Goal: Navigation & Orientation: Find specific page/section

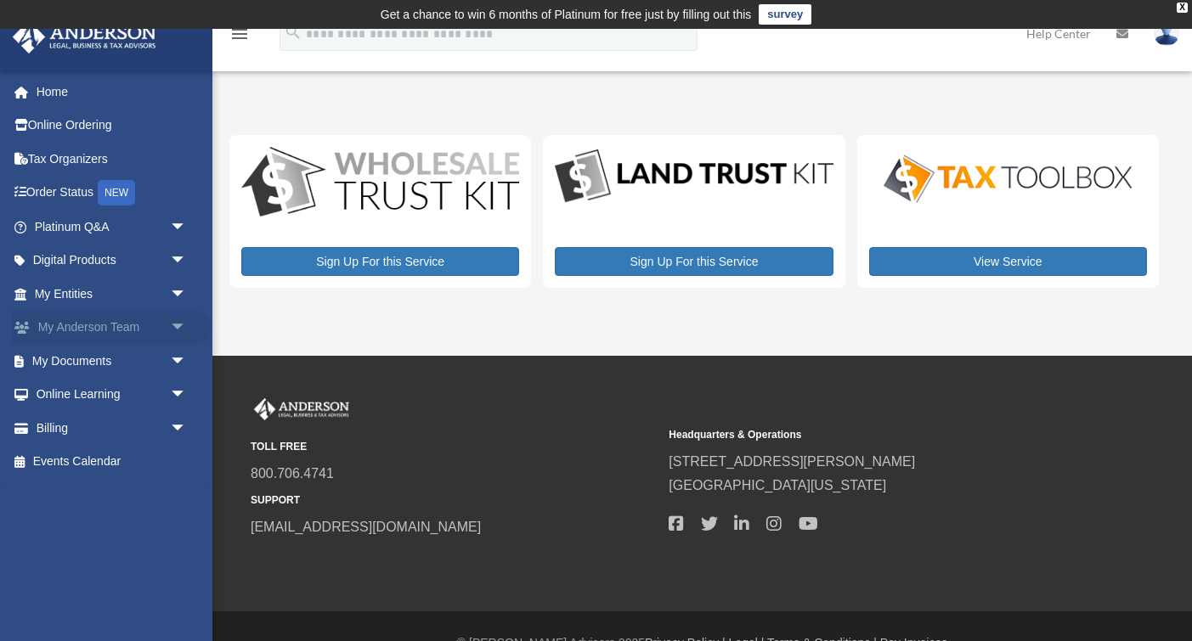
click at [189, 323] on span "arrow_drop_down" at bounding box center [187, 328] width 34 height 35
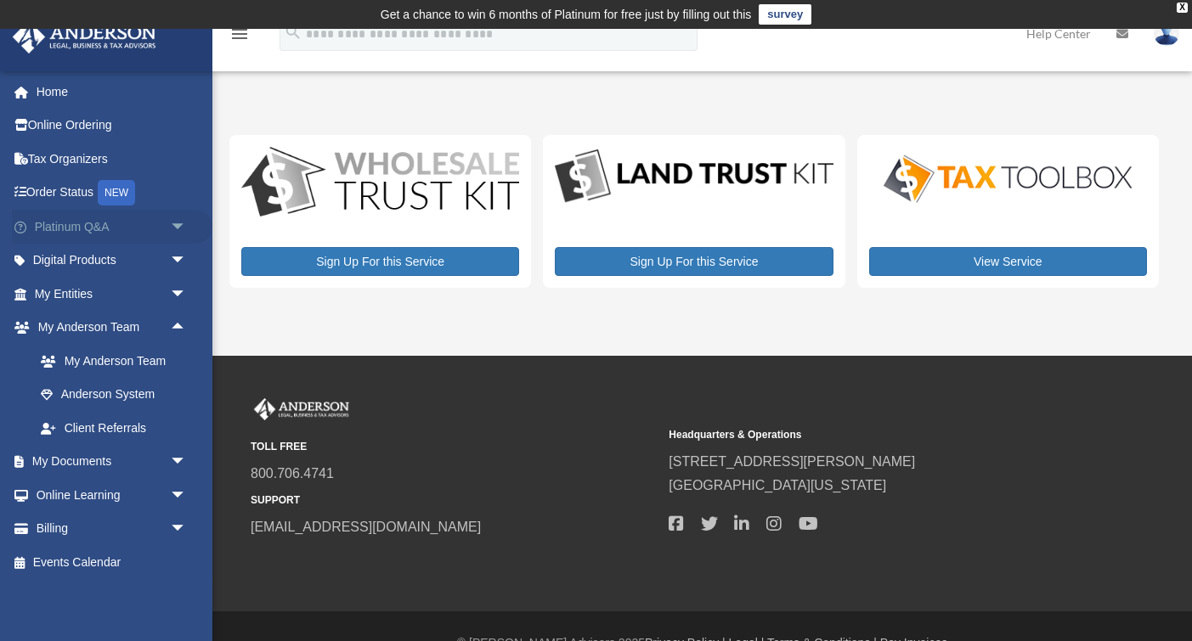
click at [54, 228] on link "Platinum Q&A arrow_drop_down" at bounding box center [112, 227] width 200 height 34
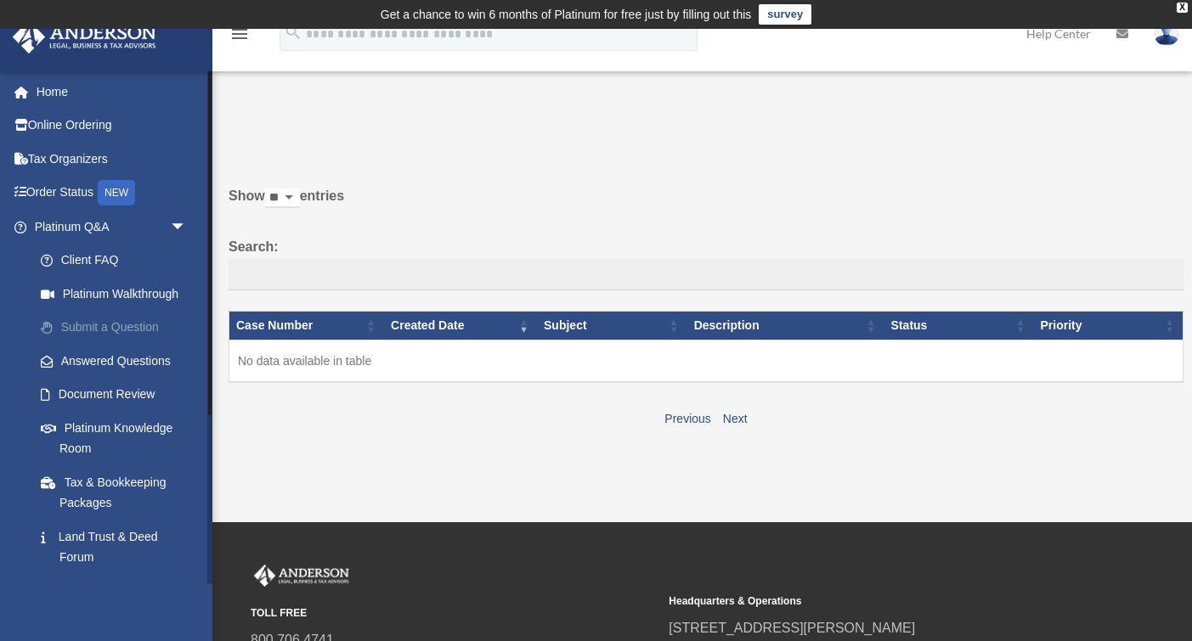
click at [98, 324] on link "Submit a Question" at bounding box center [118, 328] width 189 height 34
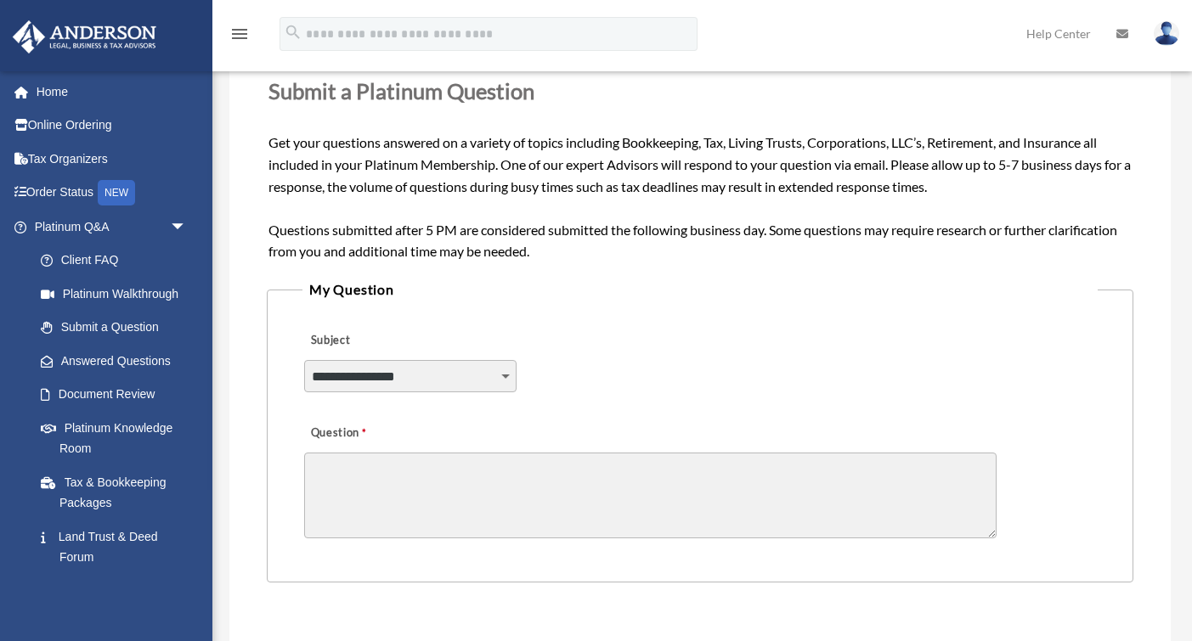
scroll to position [247, 0]
click at [1166, 42] on img at bounding box center [1166, 33] width 25 height 25
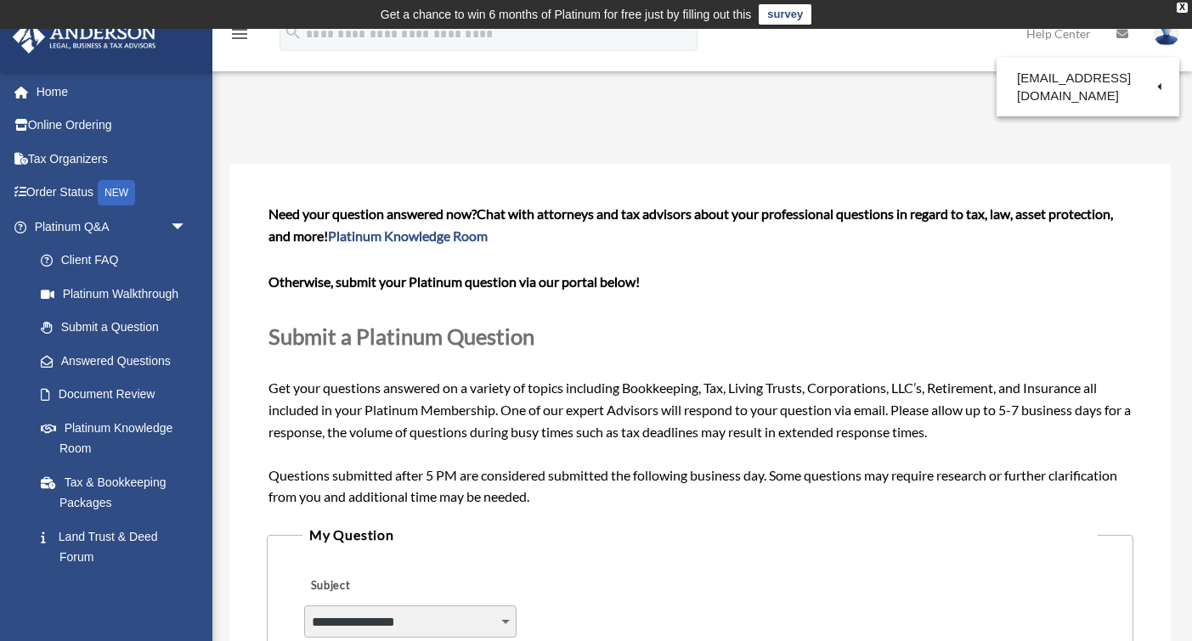
scroll to position [0, 0]
click at [49, 97] on link "Home" at bounding box center [112, 92] width 200 height 34
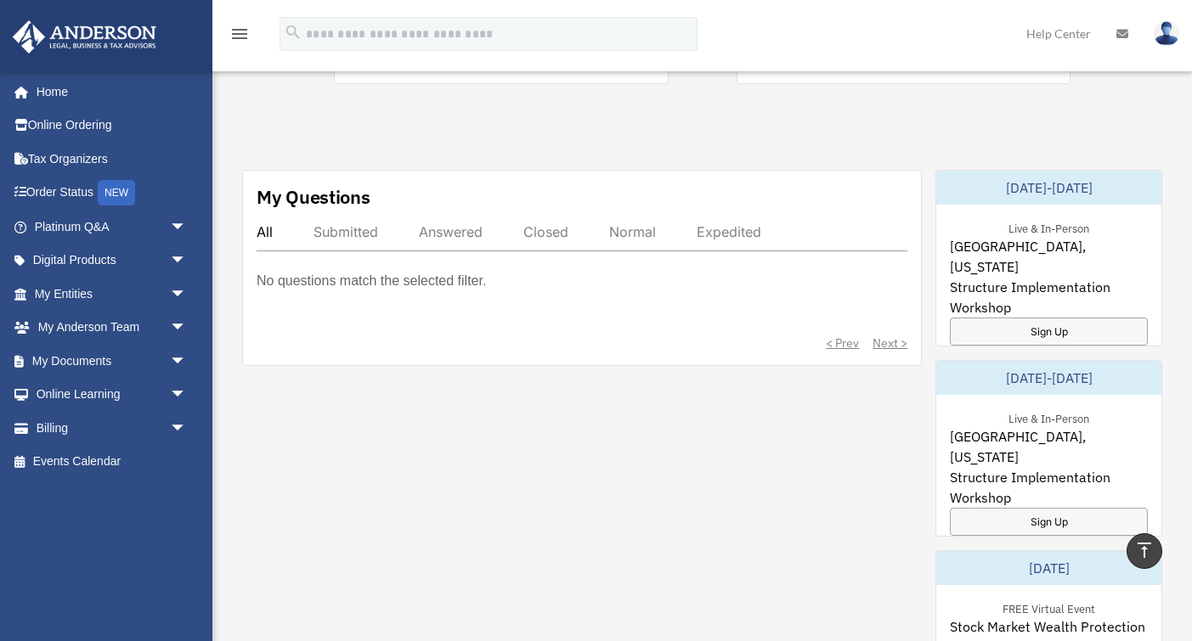
scroll to position [588, 0]
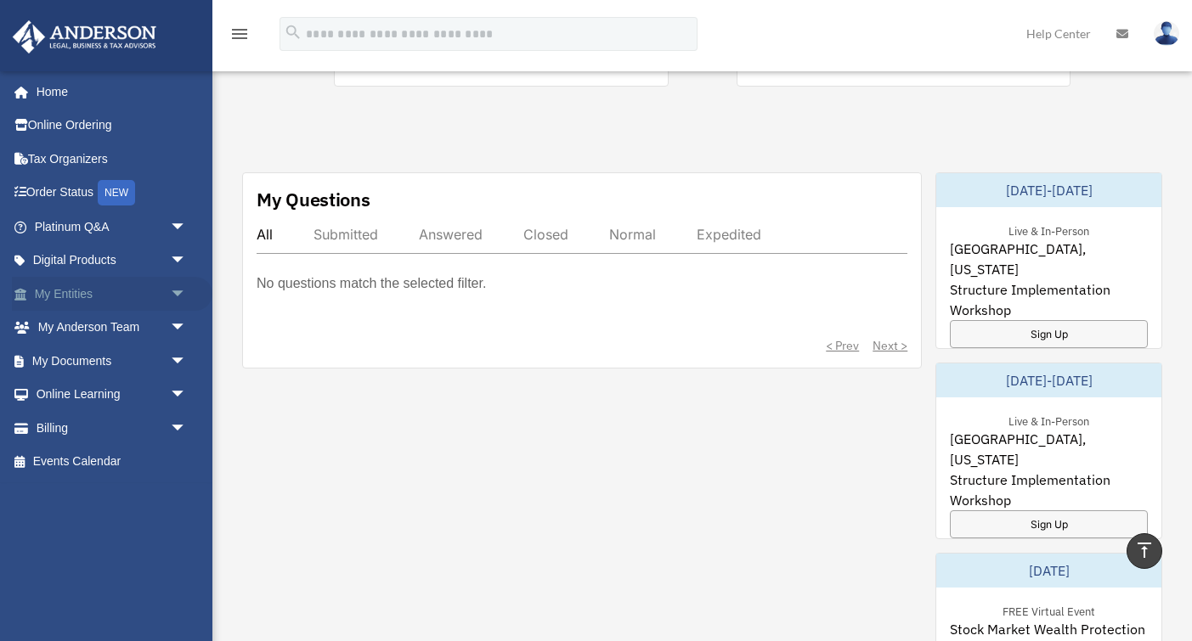
click at [74, 288] on link "My Entities arrow_drop_down" at bounding box center [112, 294] width 200 height 34
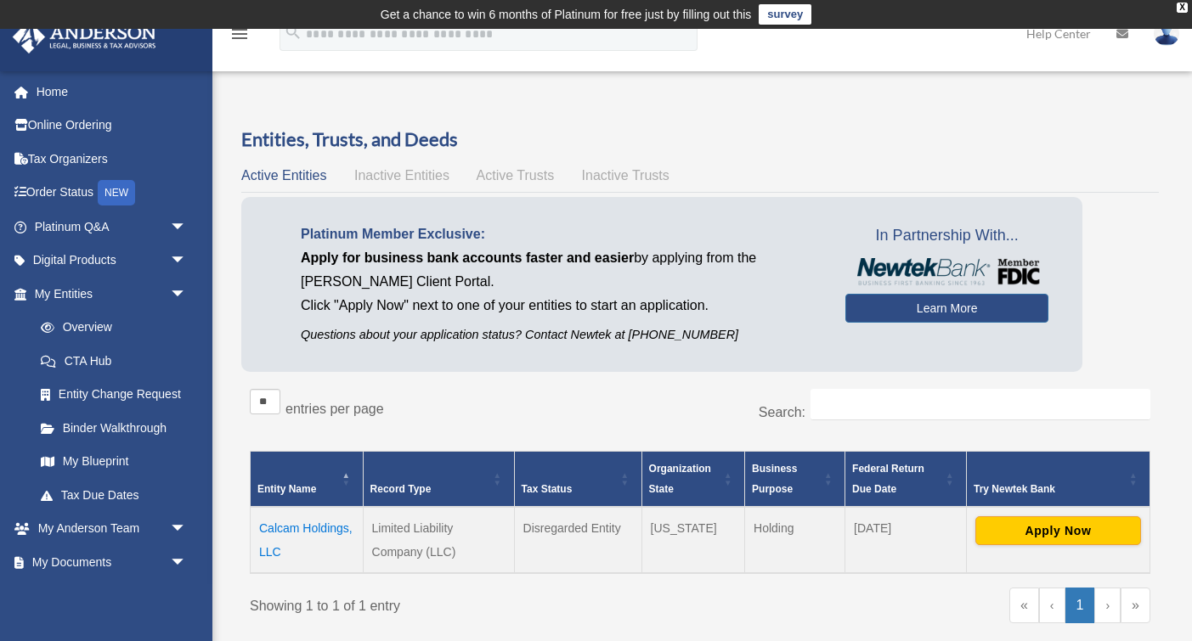
click at [406, 175] on span "Inactive Entities" at bounding box center [401, 175] width 95 height 14
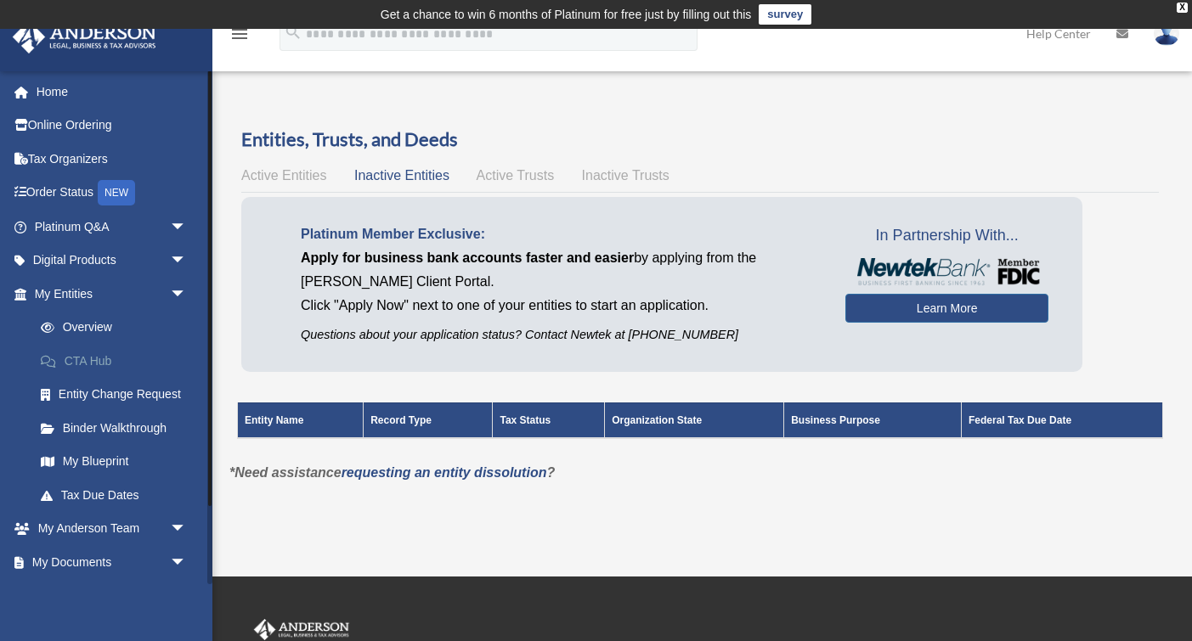
click at [83, 359] on link "CTA Hub" at bounding box center [118, 361] width 189 height 34
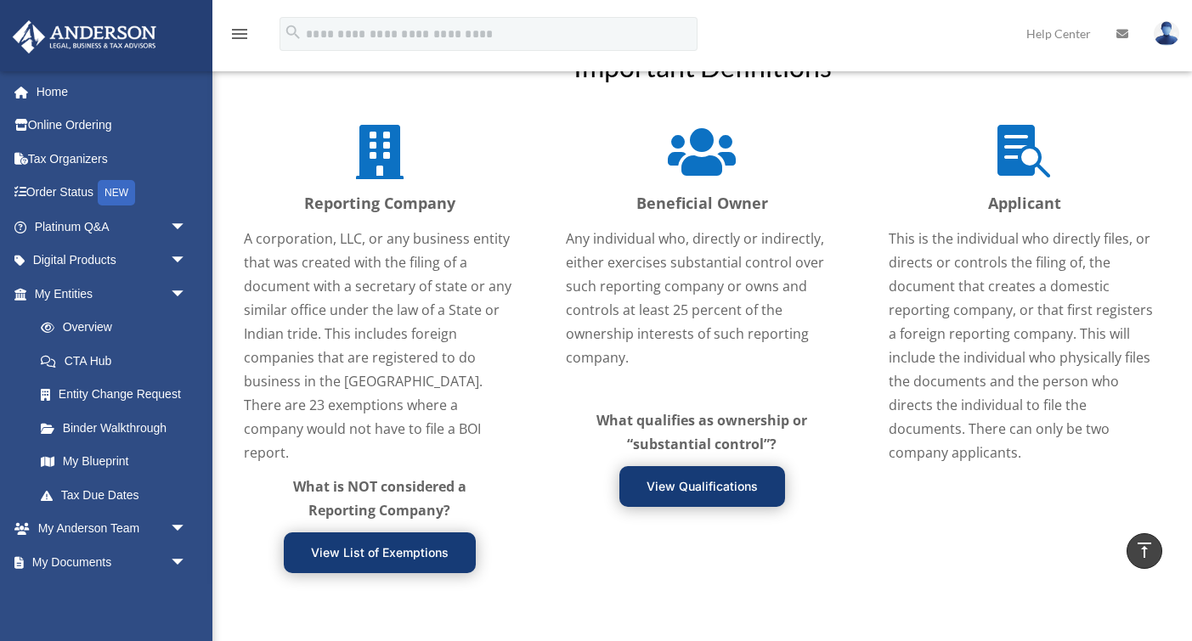
scroll to position [2000, 0]
